Goal: Information Seeking & Learning: Learn about a topic

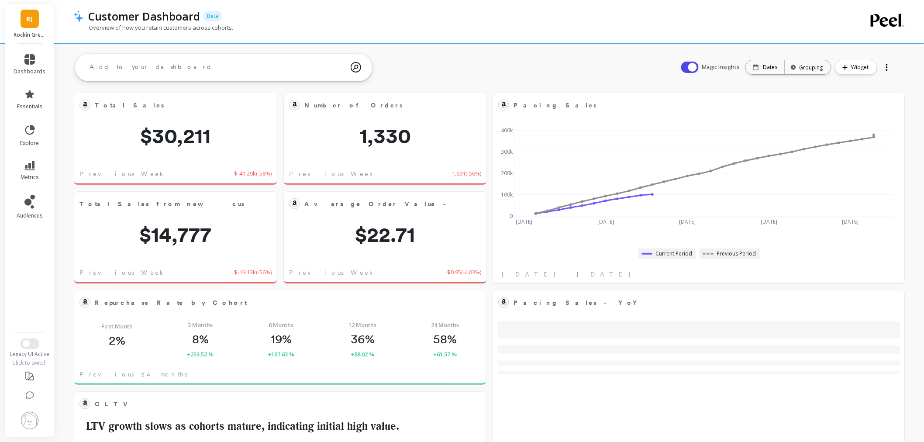
scroll to position [233, 378]
click at [37, 167] on link "metrics" at bounding box center [30, 171] width 32 height 20
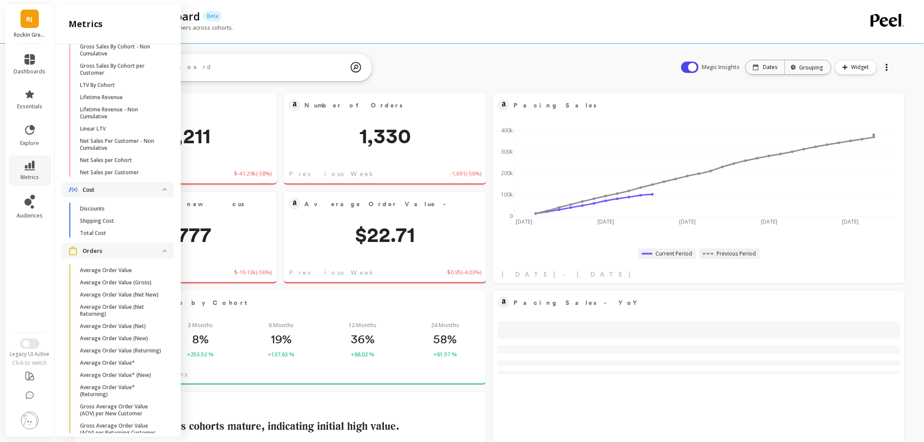
scroll to position [0, 0]
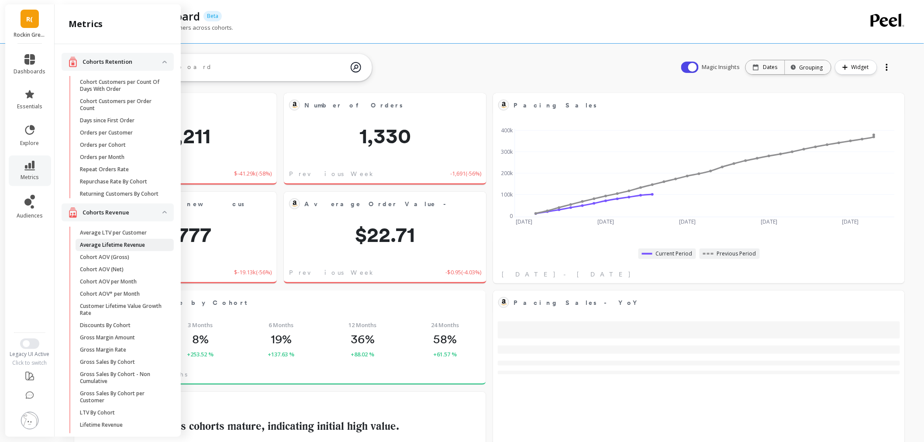
click at [127, 248] on p "Average Lifetime Revenue" at bounding box center [112, 244] width 65 height 7
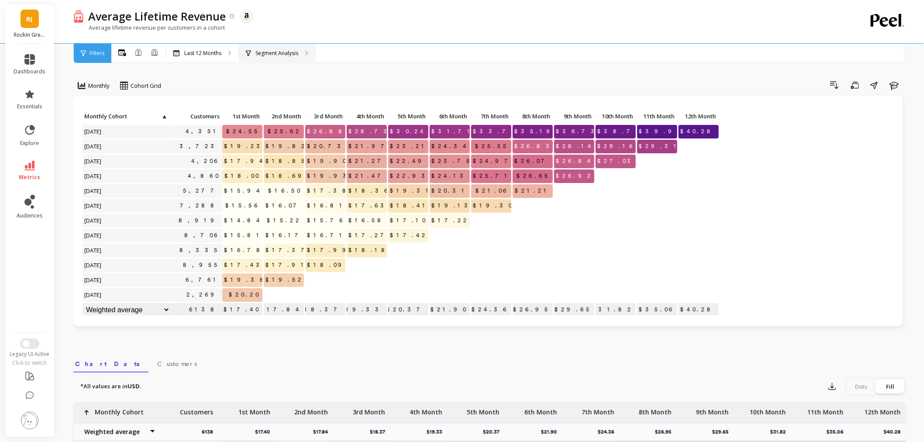
click at [259, 57] on div "Segment Analysis" at bounding box center [277, 53] width 76 height 19
click at [276, 51] on p "Segment Analysis" at bounding box center [276, 53] width 43 height 7
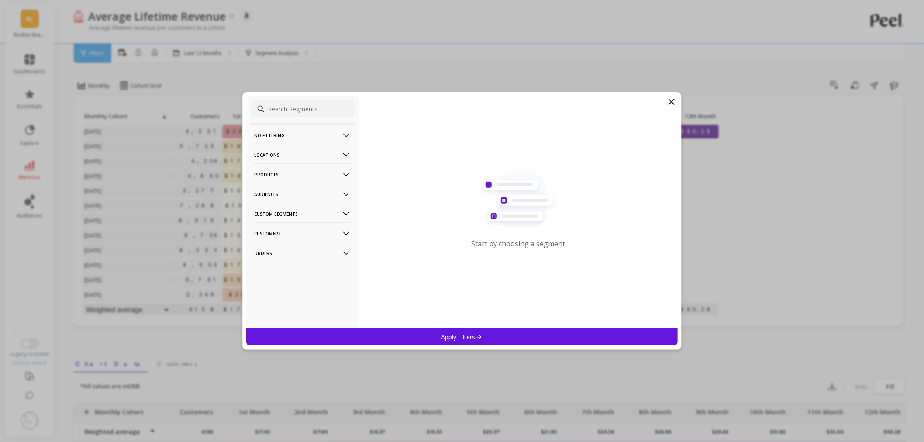
click at [291, 171] on p "Products" at bounding box center [302, 174] width 97 height 22
click at [286, 190] on div "ASIN" at bounding box center [303, 191] width 104 height 14
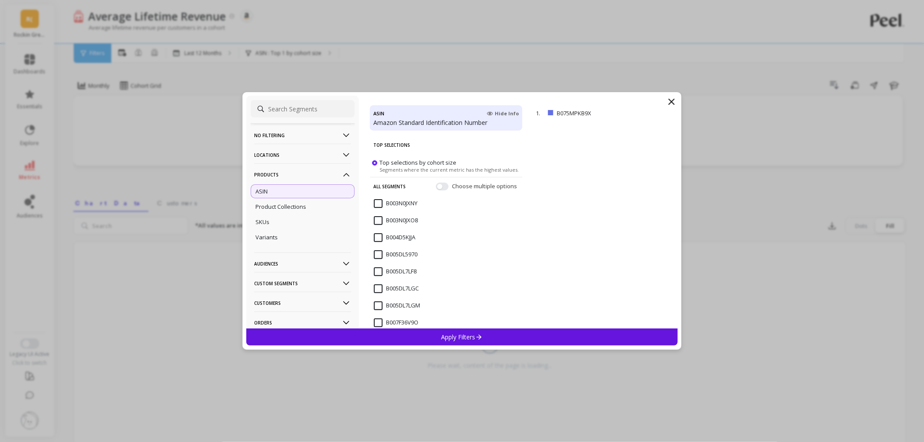
click at [383, 204] on input "B003N0JXNY" at bounding box center [396, 203] width 44 height 9
copy p "B003N0JXNY"
drag, startPoint x: 594, startPoint y: 111, endPoint x: 557, endPoint y: 114, distance: 37.2
click at [557, 114] on p "B003N0JXNY" at bounding box center [593, 113] width 73 height 8
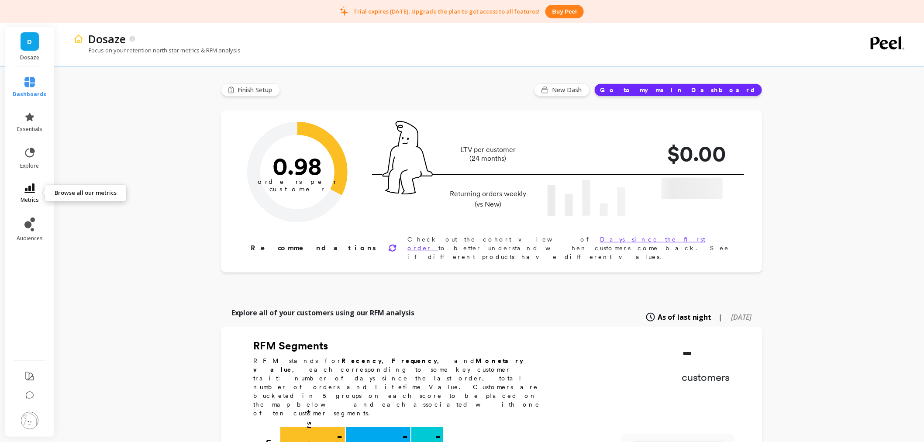
click at [40, 187] on link "metrics" at bounding box center [30, 193] width 34 height 20
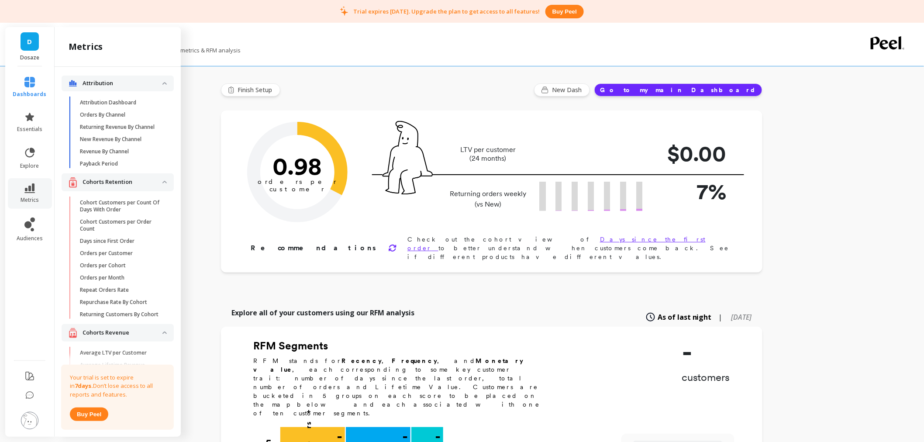
click at [36, 426] on img at bounding box center [29, 420] width 17 height 17
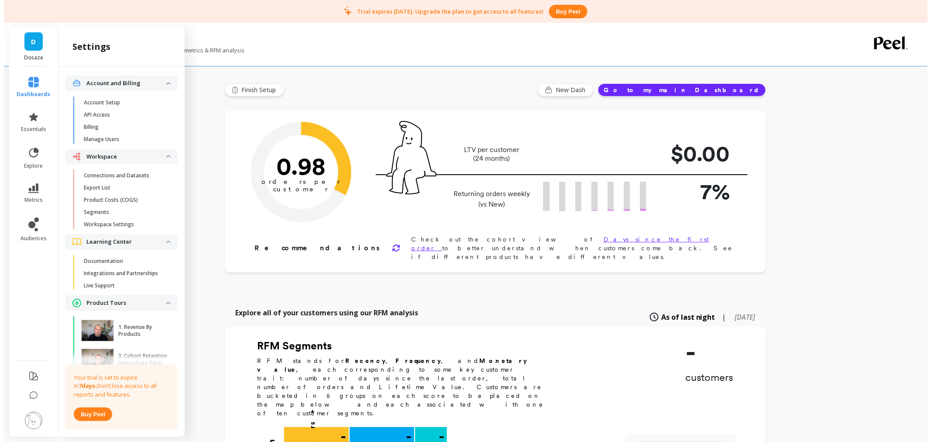
scroll to position [31, 0]
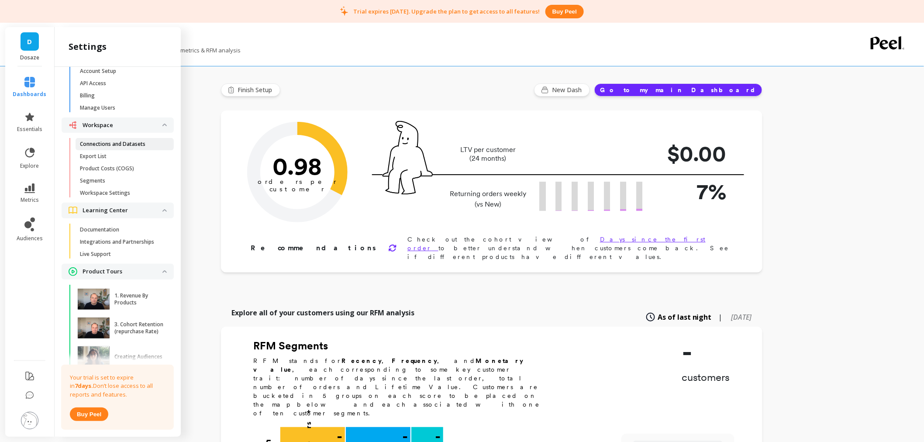
click at [115, 138] on link "Connections and Datasets" at bounding box center [125, 144] width 98 height 12
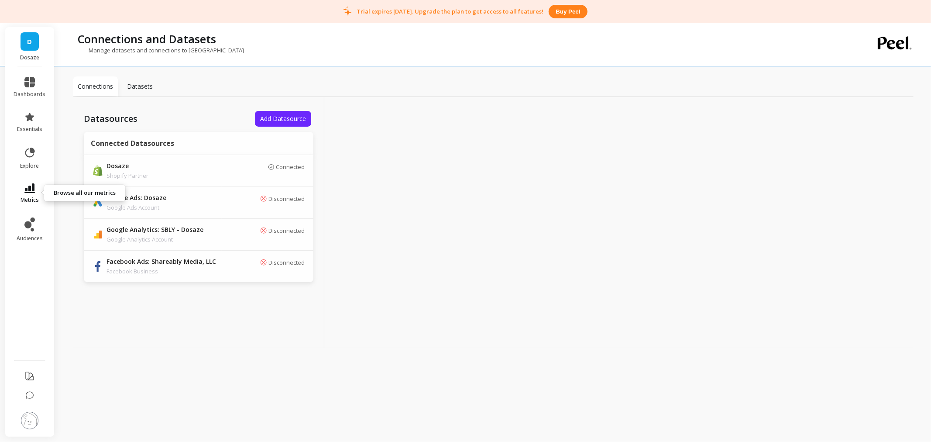
click at [40, 198] on link "metrics" at bounding box center [30, 193] width 32 height 20
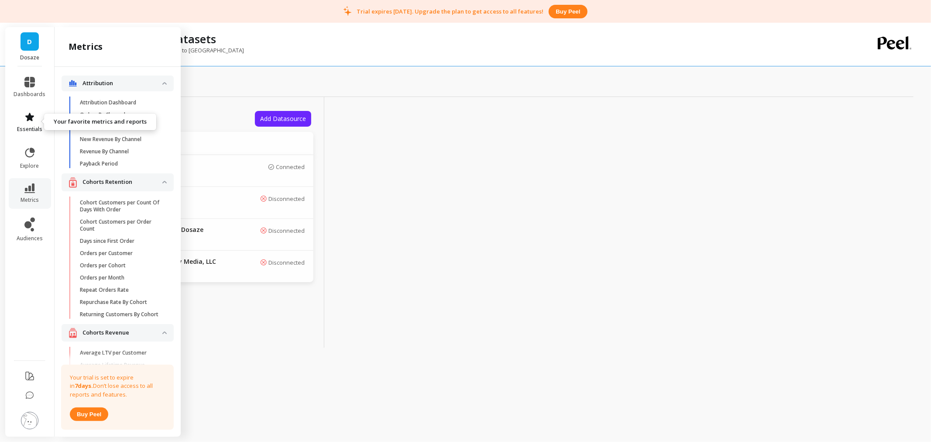
click at [37, 114] on link "essentials" at bounding box center [30, 122] width 32 height 21
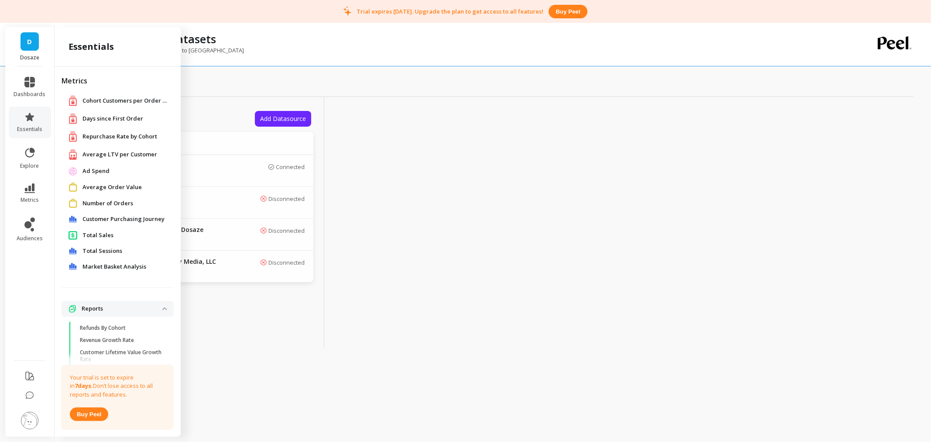
click at [102, 237] on span "Total Sales" at bounding box center [98, 235] width 31 height 9
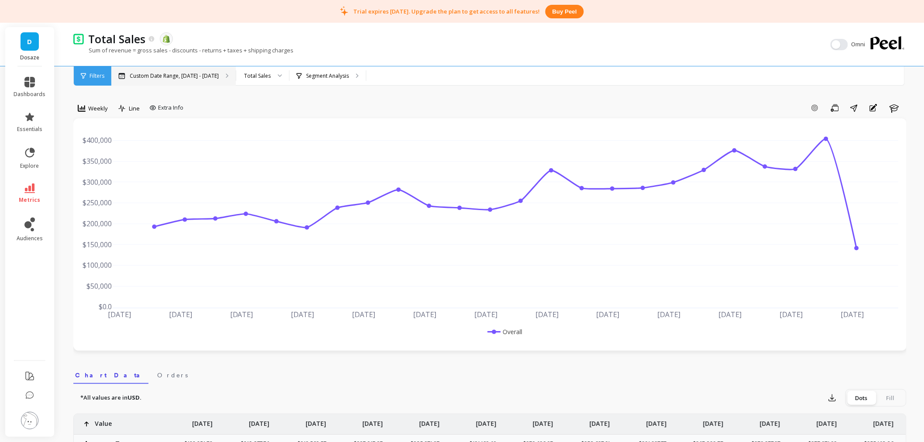
click at [197, 82] on div "Custom Date Range, [DATE] - [DATE]" at bounding box center [173, 75] width 124 height 19
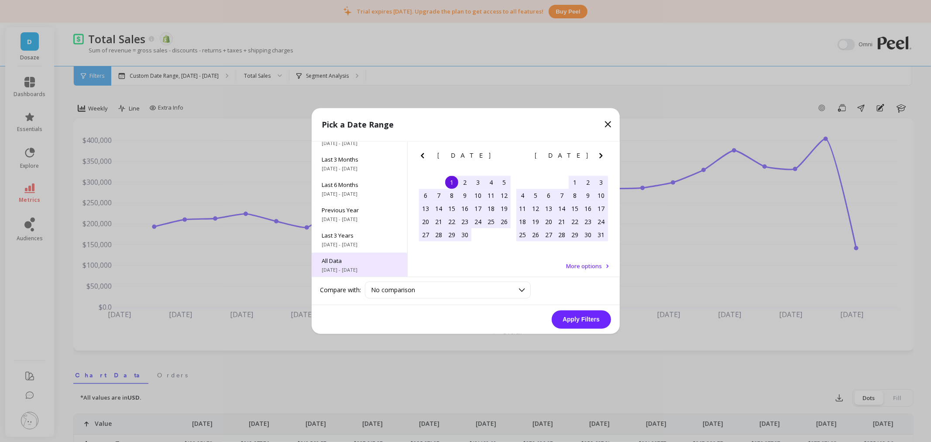
scroll to position [118, 0]
click at [349, 261] on span "All Data" at bounding box center [359, 260] width 75 height 8
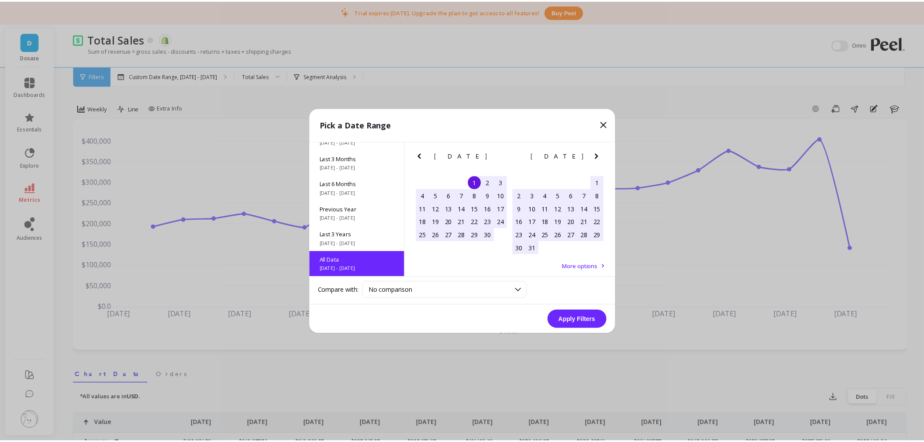
scroll to position [0, 0]
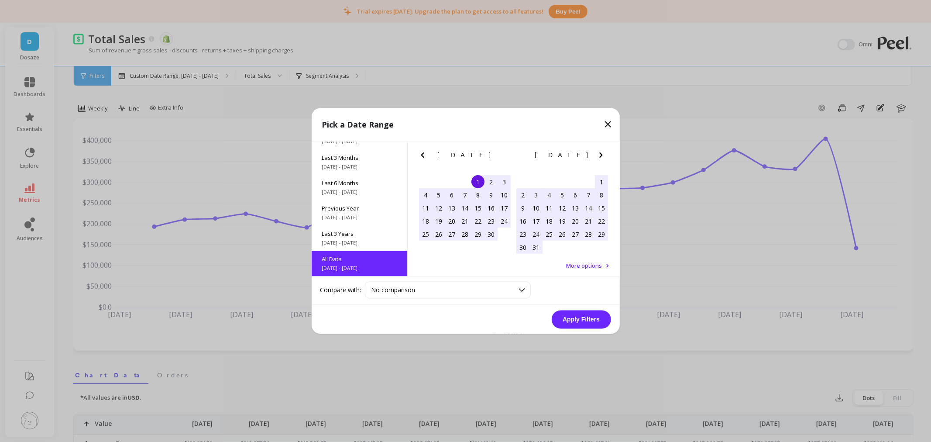
click at [586, 322] on button "Apply Filters" at bounding box center [581, 319] width 59 height 18
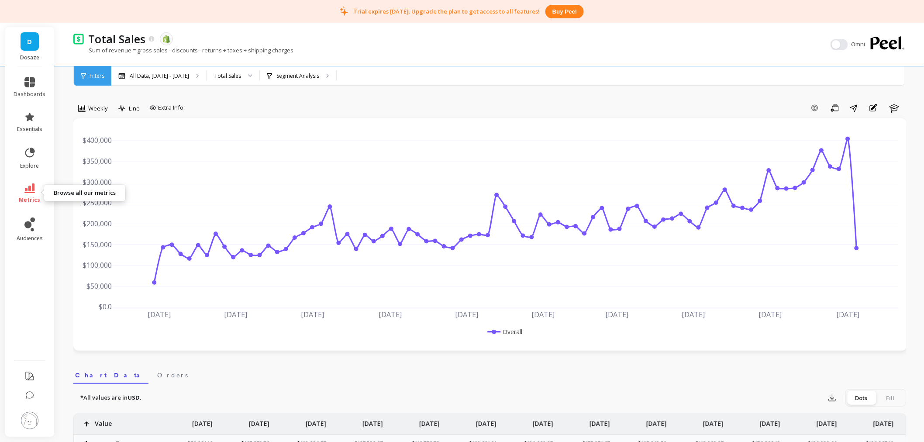
click at [34, 195] on link "metrics" at bounding box center [30, 193] width 32 height 20
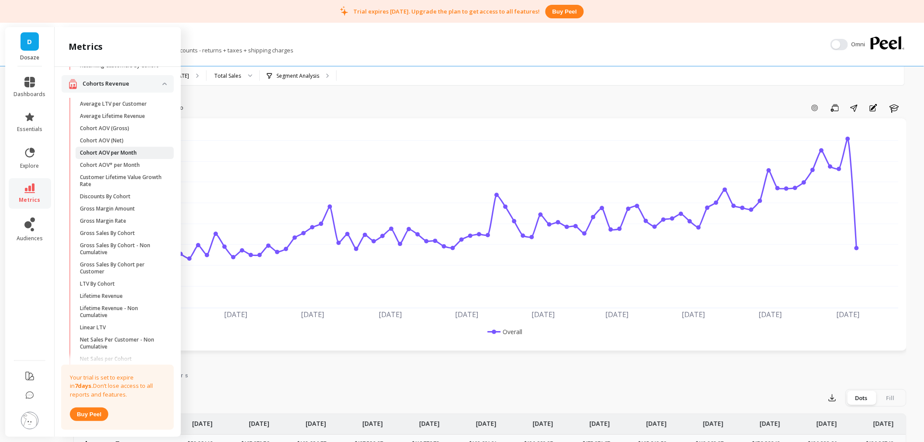
scroll to position [145, 0]
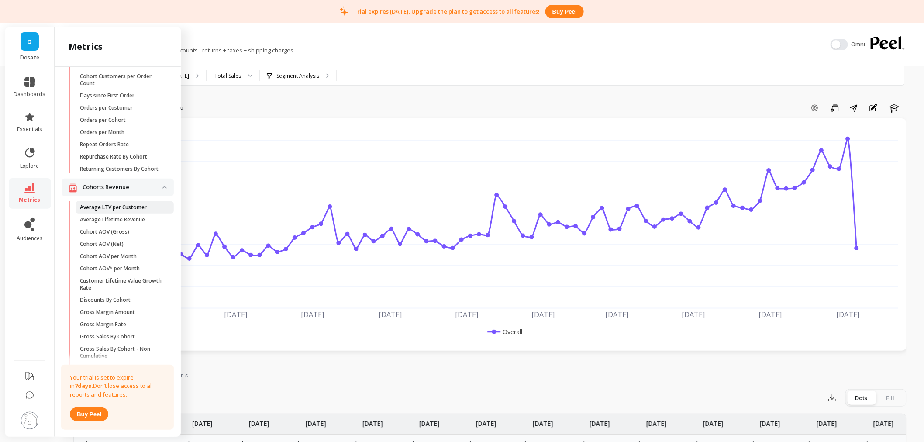
click at [120, 211] on p "Average LTV per Customer" at bounding box center [113, 207] width 67 height 7
